Goal: Navigation & Orientation: Find specific page/section

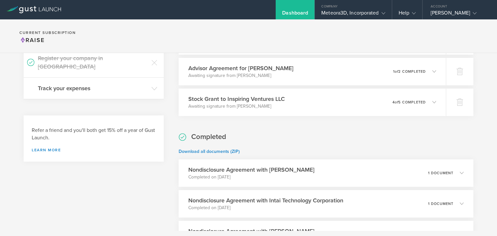
scroll to position [82, 0]
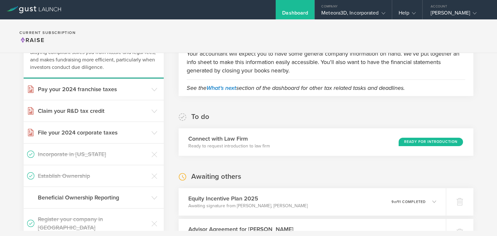
scroll to position [72, 0]
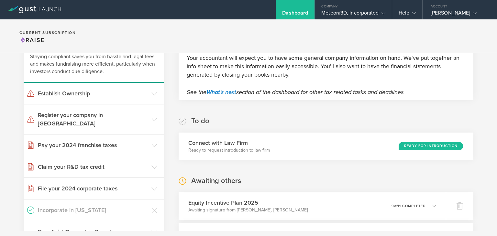
scroll to position [54, 0]
